Goal: Use online tool/utility: Use online tool/utility

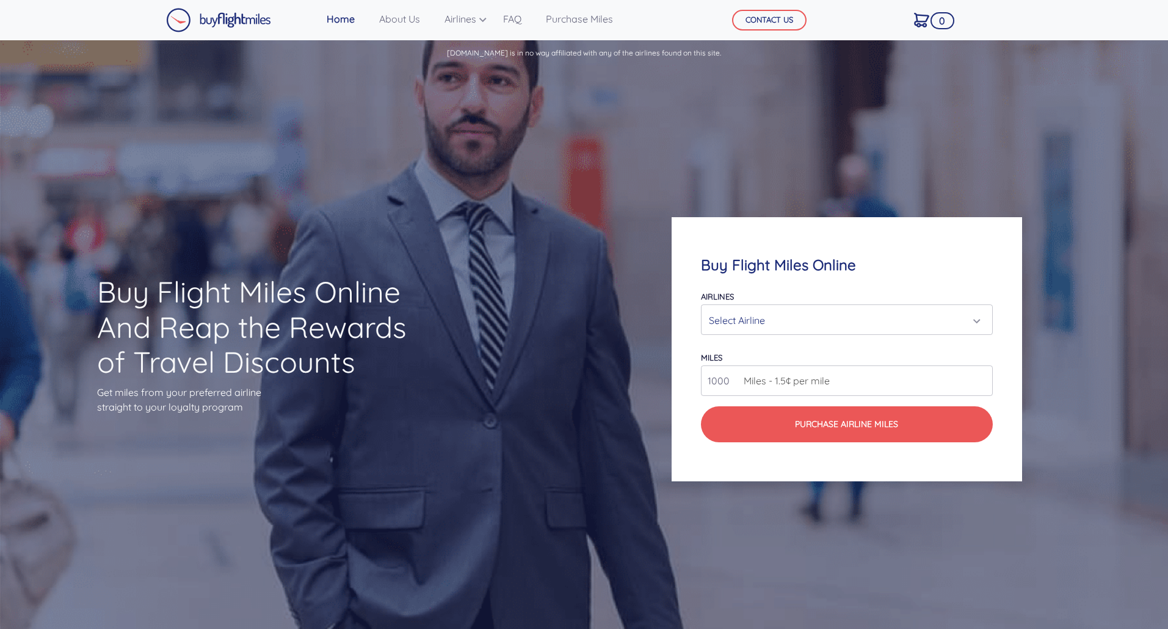
scroll to position [1073, 0]
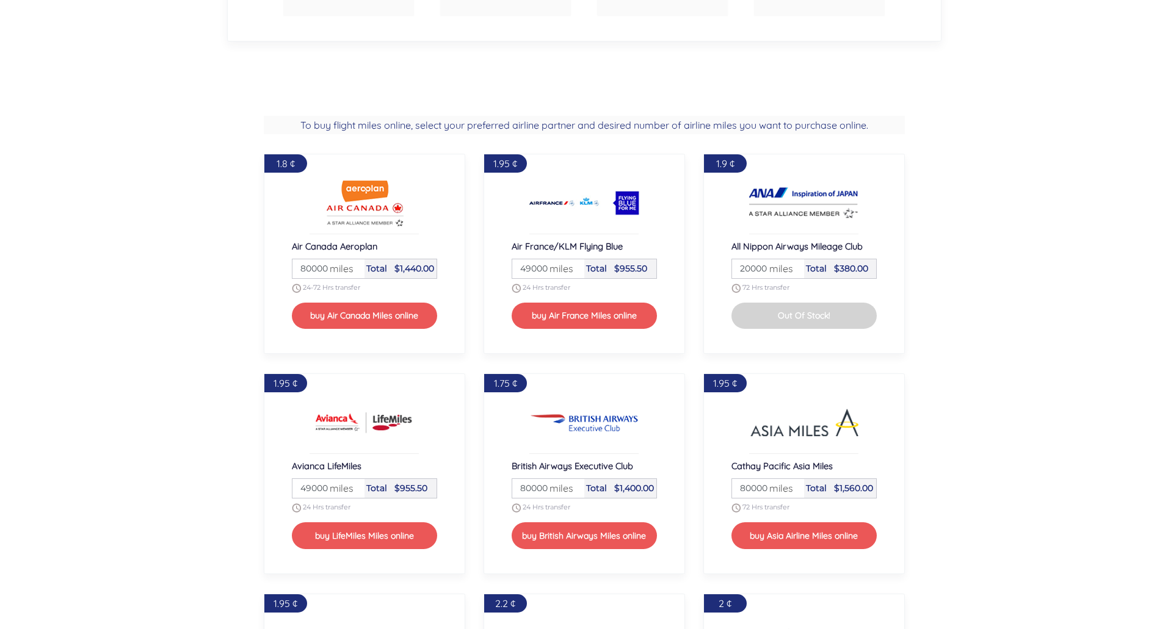
click at [546, 267] on span "miles" at bounding box center [558, 268] width 30 height 15
drag, startPoint x: 546, startPoint y: 265, endPoint x: 504, endPoint y: 265, distance: 42.1
click at [504, 265] on div "1.95 ¢ Air France/KLM Flying Blue Miles 49000 miles Total $955.50 24 Hrs transf…" at bounding box center [584, 254] width 201 height 200
type input "50000"
click at [572, 265] on input "50000" at bounding box center [548, 268] width 68 height 19
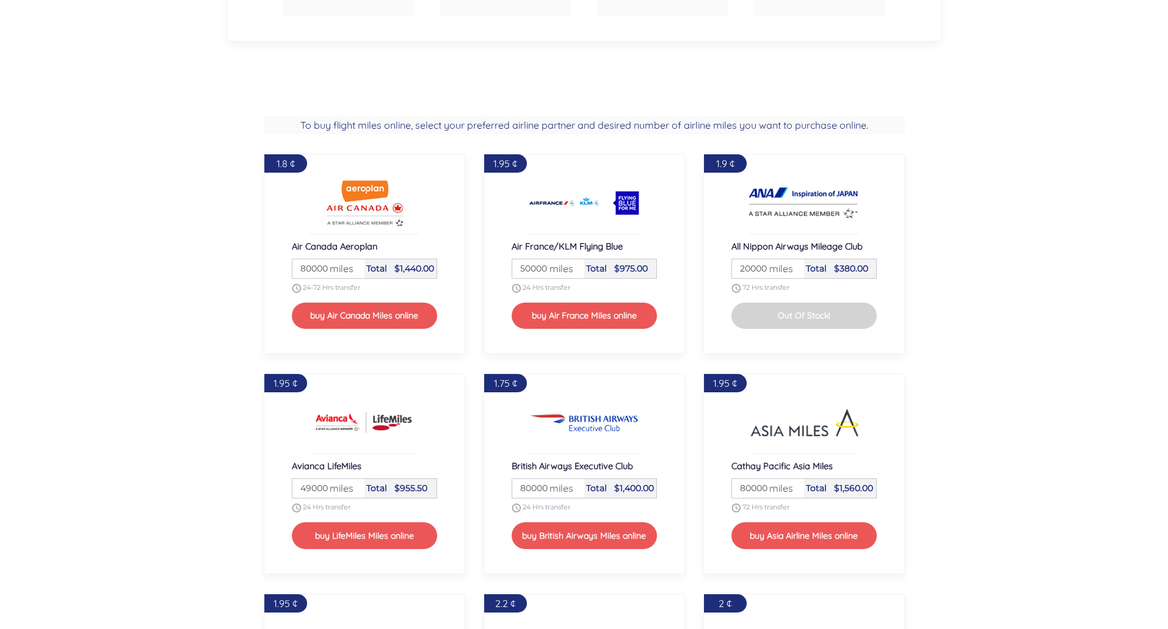
click at [572, 265] on span "miles" at bounding box center [558, 268] width 30 height 15
click at [571, 271] on span "miles" at bounding box center [558, 268] width 30 height 15
click at [755, 267] on input "20000" at bounding box center [768, 268] width 68 height 19
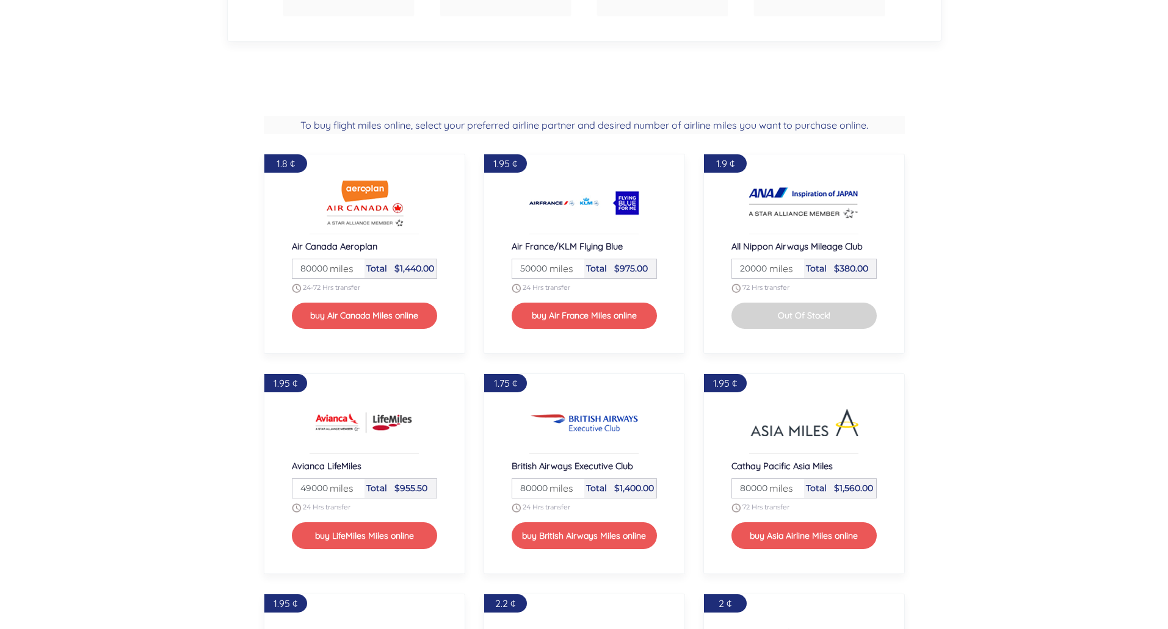
click at [751, 269] on input "20000" at bounding box center [768, 268] width 68 height 19
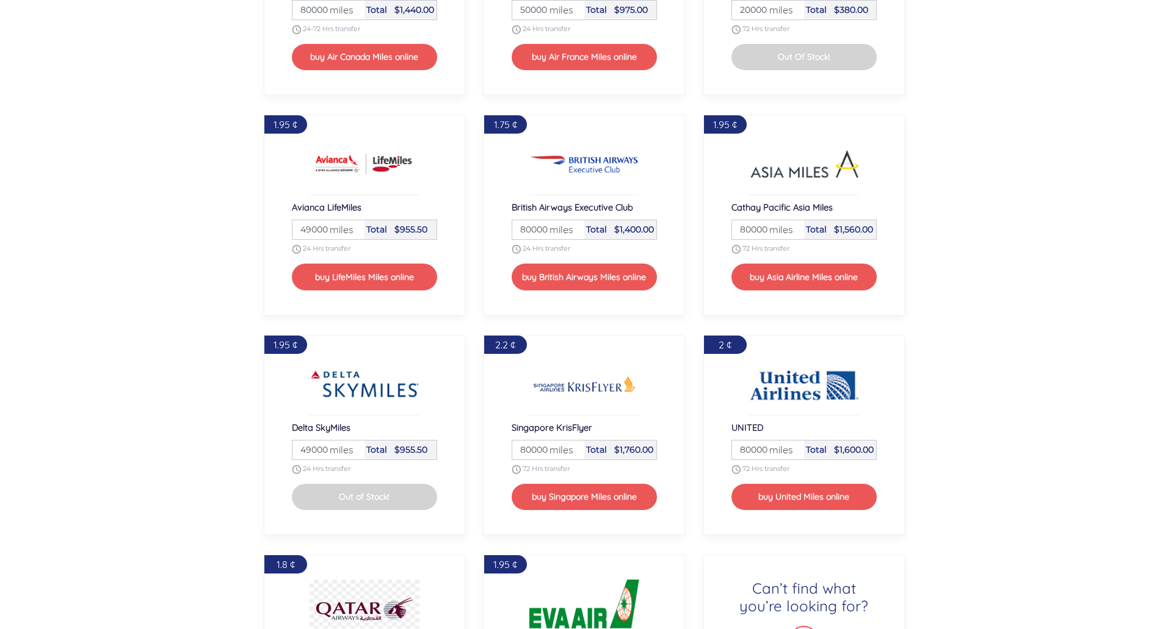
scroll to position [1379, 0]
